Goal: Communication & Community: Answer question/provide support

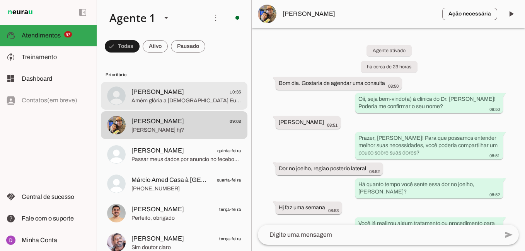
scroll to position [1, 0]
click at [167, 97] on span "Amém glòria a [DEMOGRAPHIC_DATA] Eu recebo em nome [DEMOGRAPHIC_DATA]🙇🏻‍♂️🙏🏻❤️🙌…" at bounding box center [186, 101] width 110 height 8
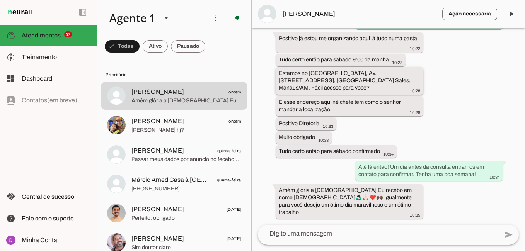
scroll to position [5057, 0]
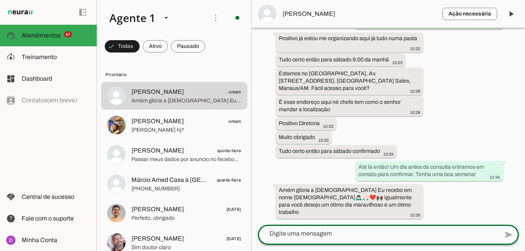
click at [316, 234] on textarea at bounding box center [378, 233] width 241 height 9
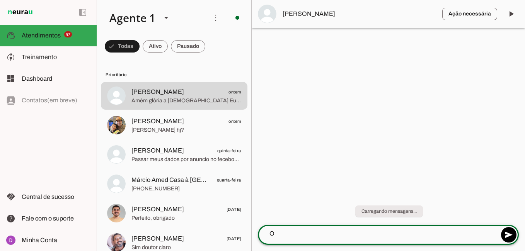
scroll to position [0, 0]
type textarea "O"
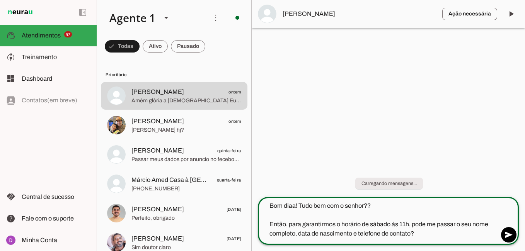
type textarea "Bom diaa! Tudo bem com o senhor?? Então, para garantirmos o horário de sábado á…"
